Goal: Task Accomplishment & Management: Manage account settings

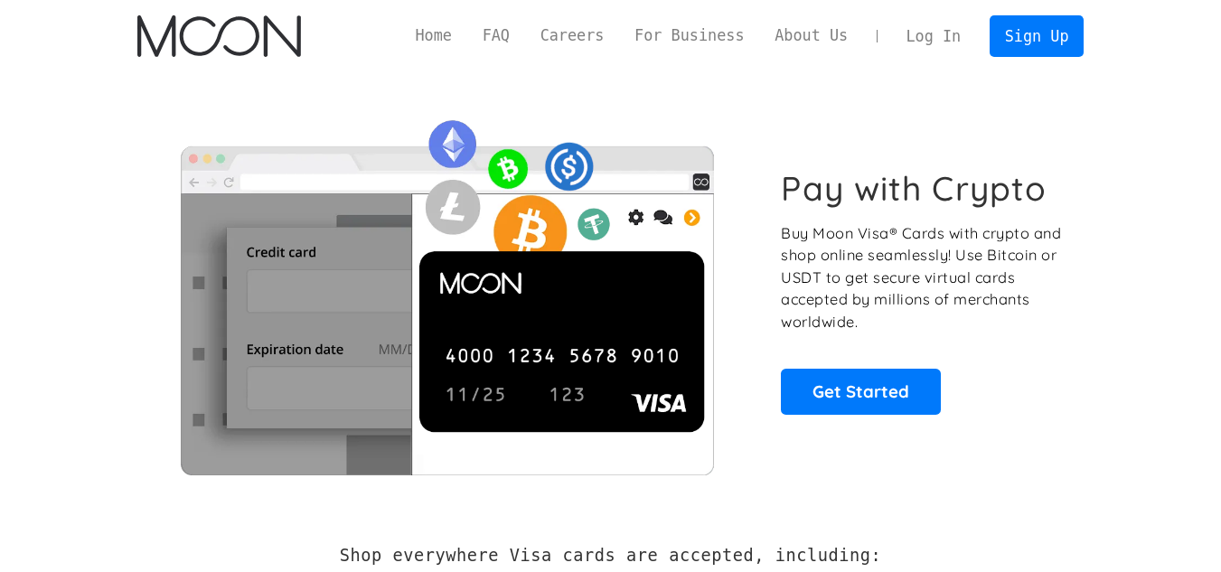
click at [787, 103] on div "Pay with Crypto Buy Moon Visa® Cards with crypto and shop online seamlessly! Us…" at bounding box center [610, 291] width 947 height 438
click at [951, 33] on link "Log In" at bounding box center [933, 36] width 85 height 40
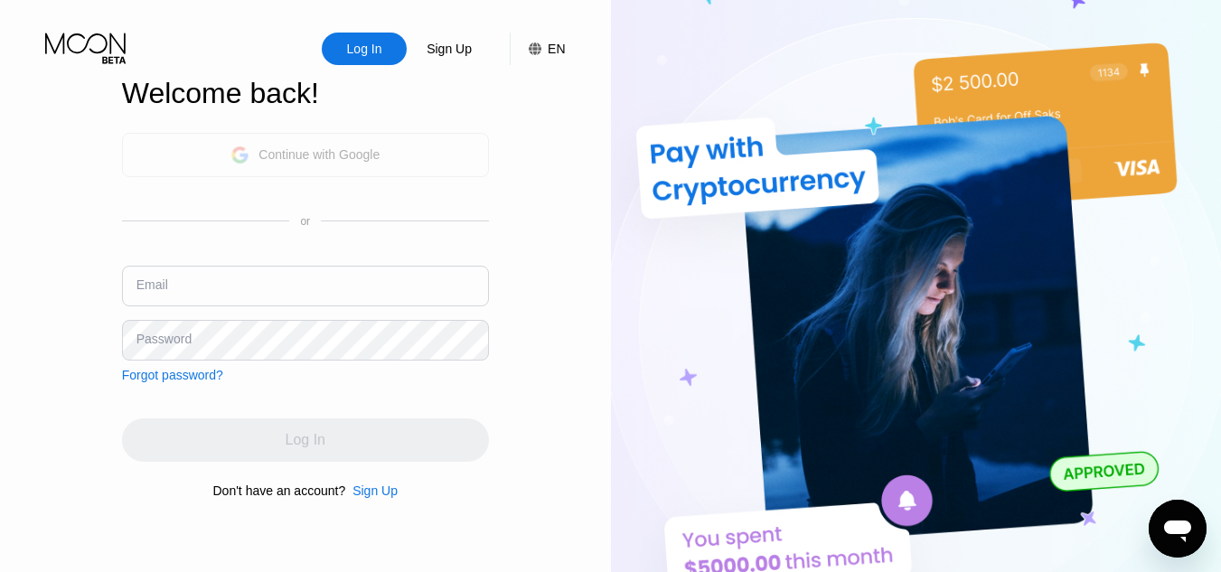
click at [429, 151] on div "Continue with Google" at bounding box center [305, 155] width 367 height 44
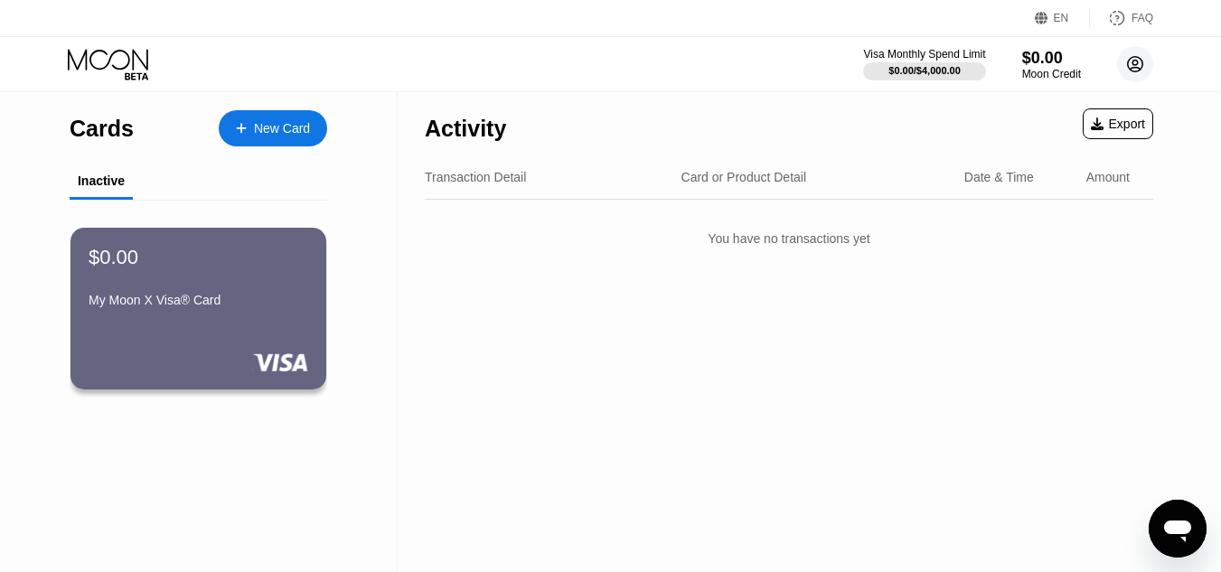
click at [1123, 61] on circle at bounding box center [1135, 64] width 36 height 36
